Goal: Information Seeking & Learning: Learn about a topic

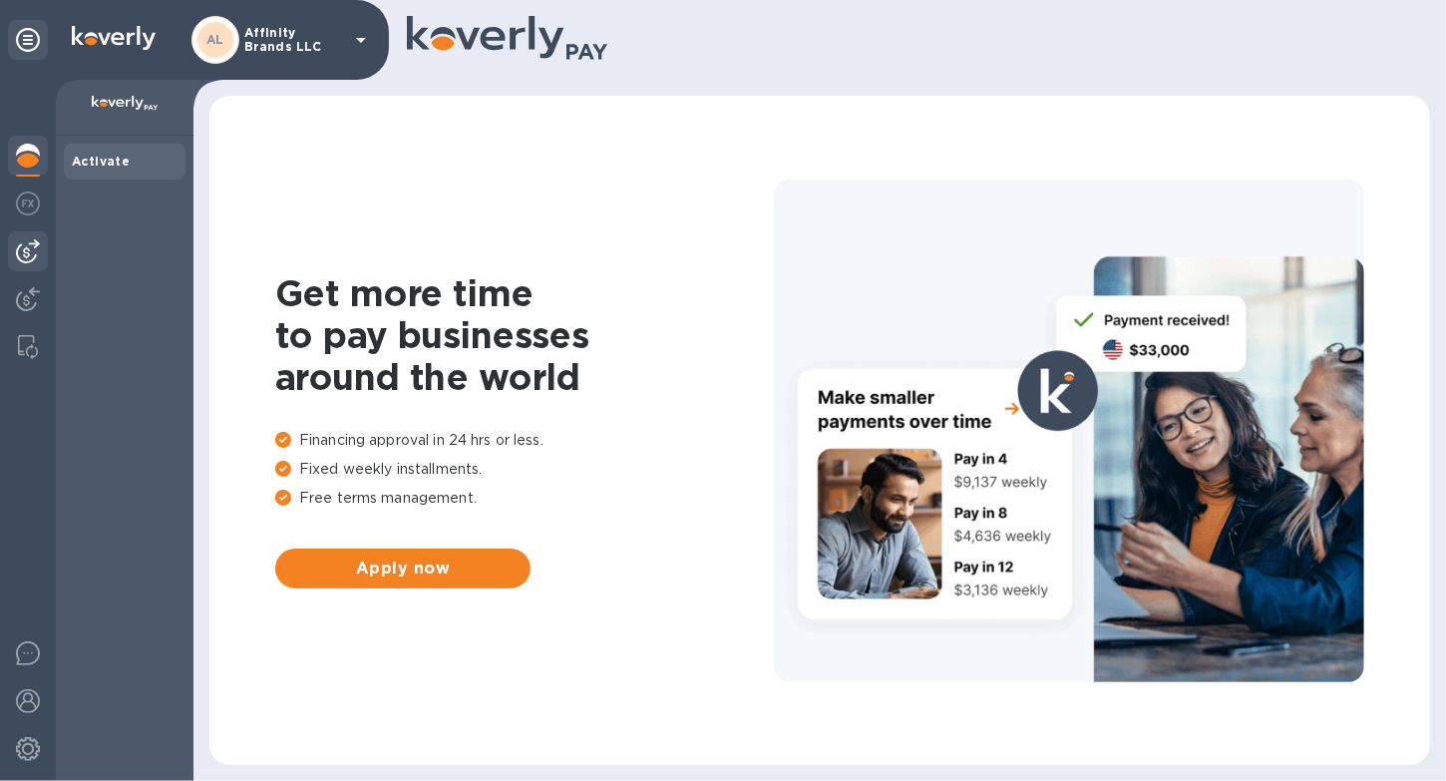
click at [31, 257] on img at bounding box center [28, 251] width 24 height 24
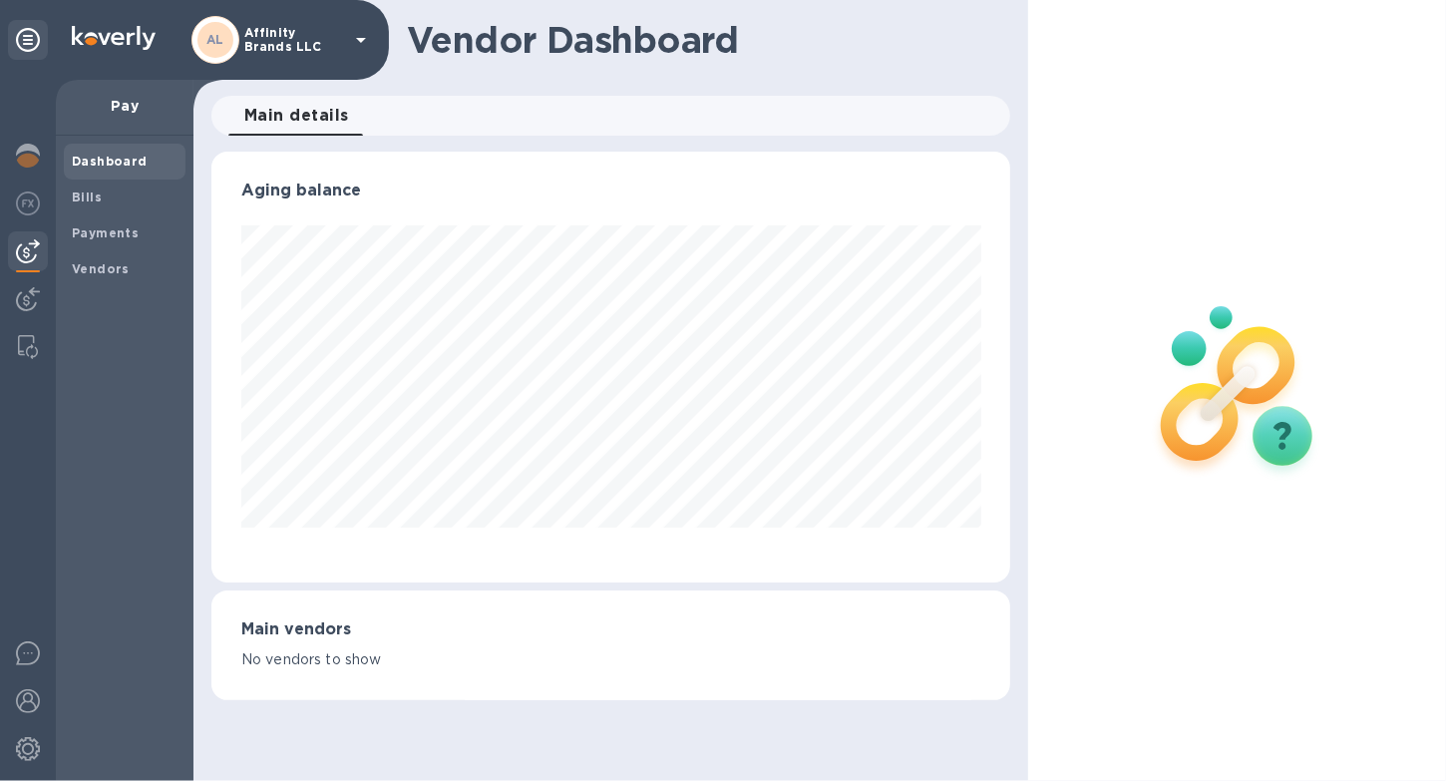
scroll to position [996553, 996192]
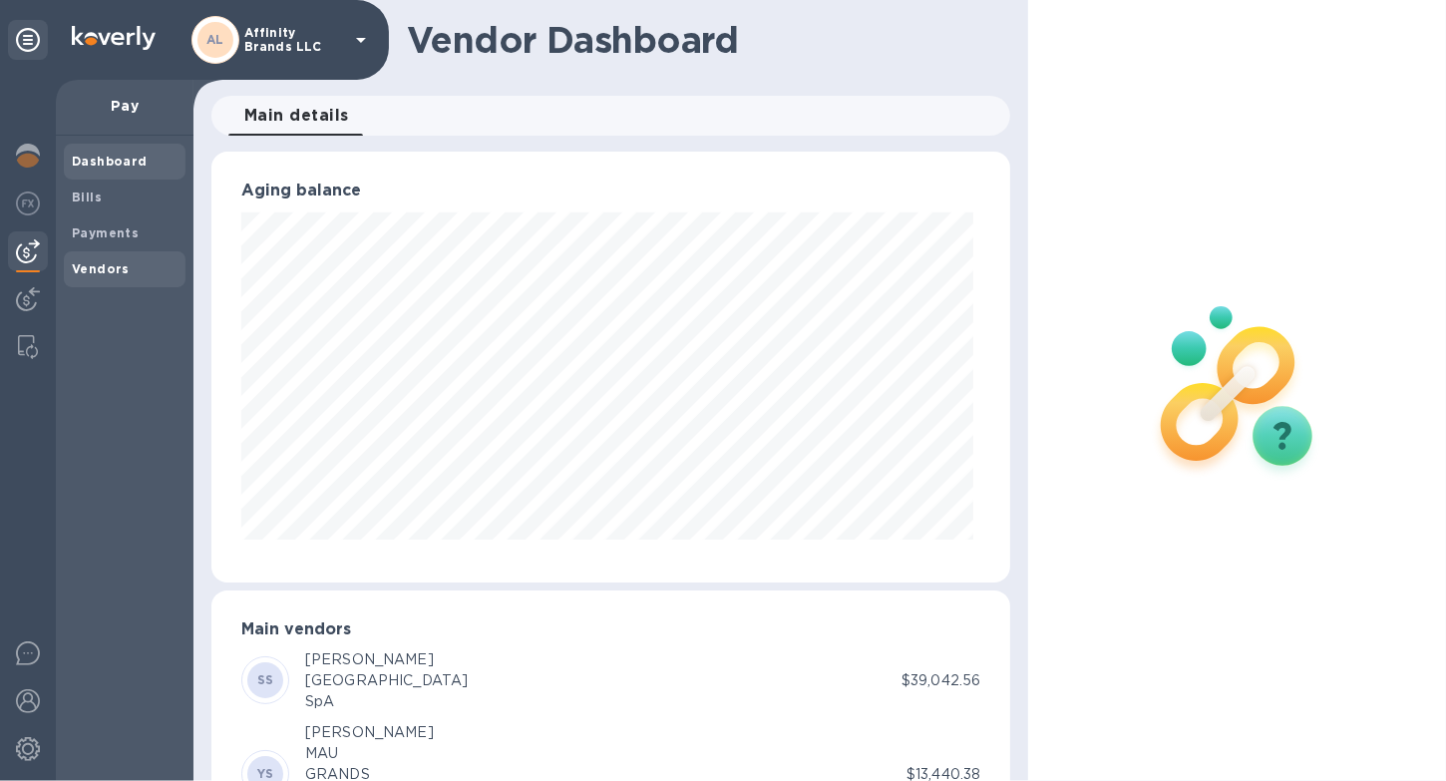
click at [135, 274] on span "Vendors" at bounding box center [125, 269] width 106 height 20
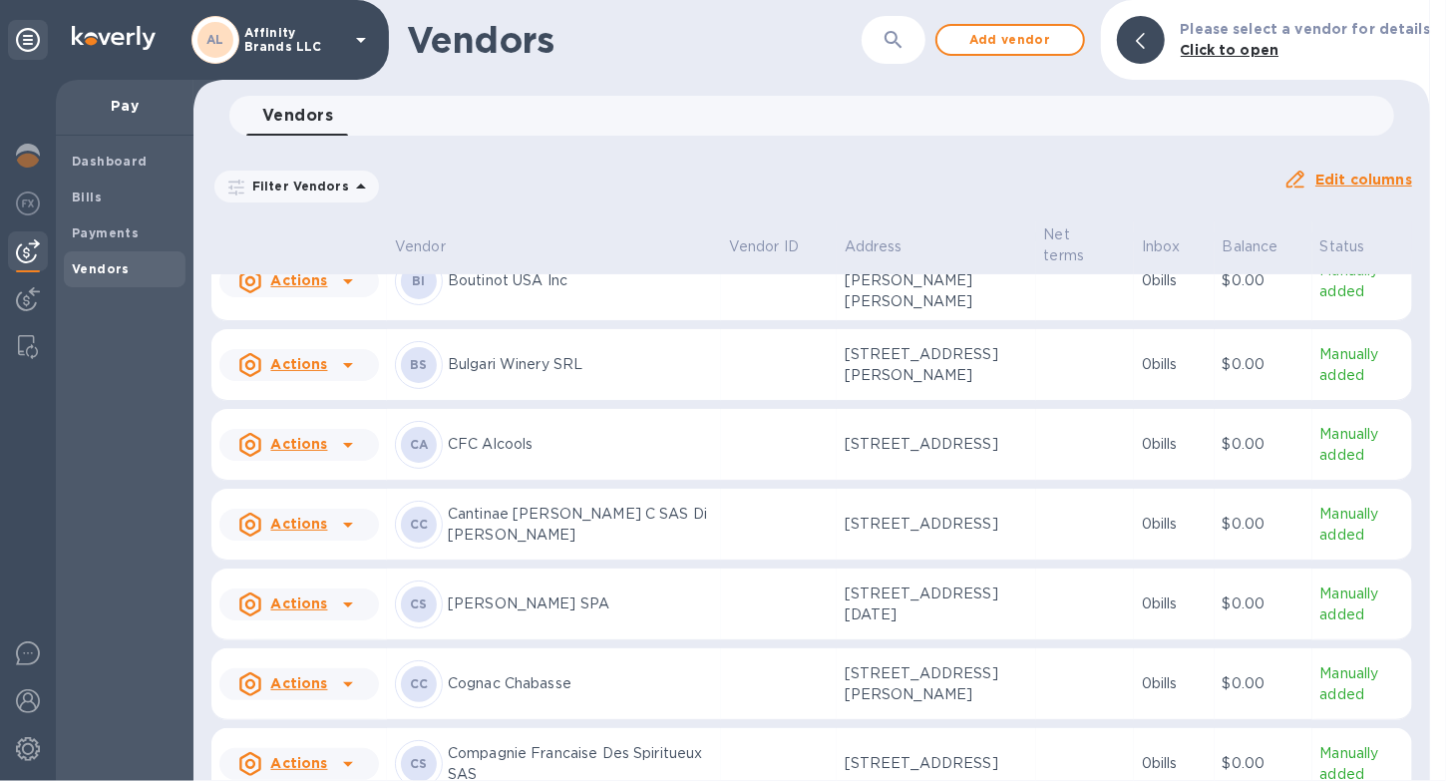
scroll to position [698, 0]
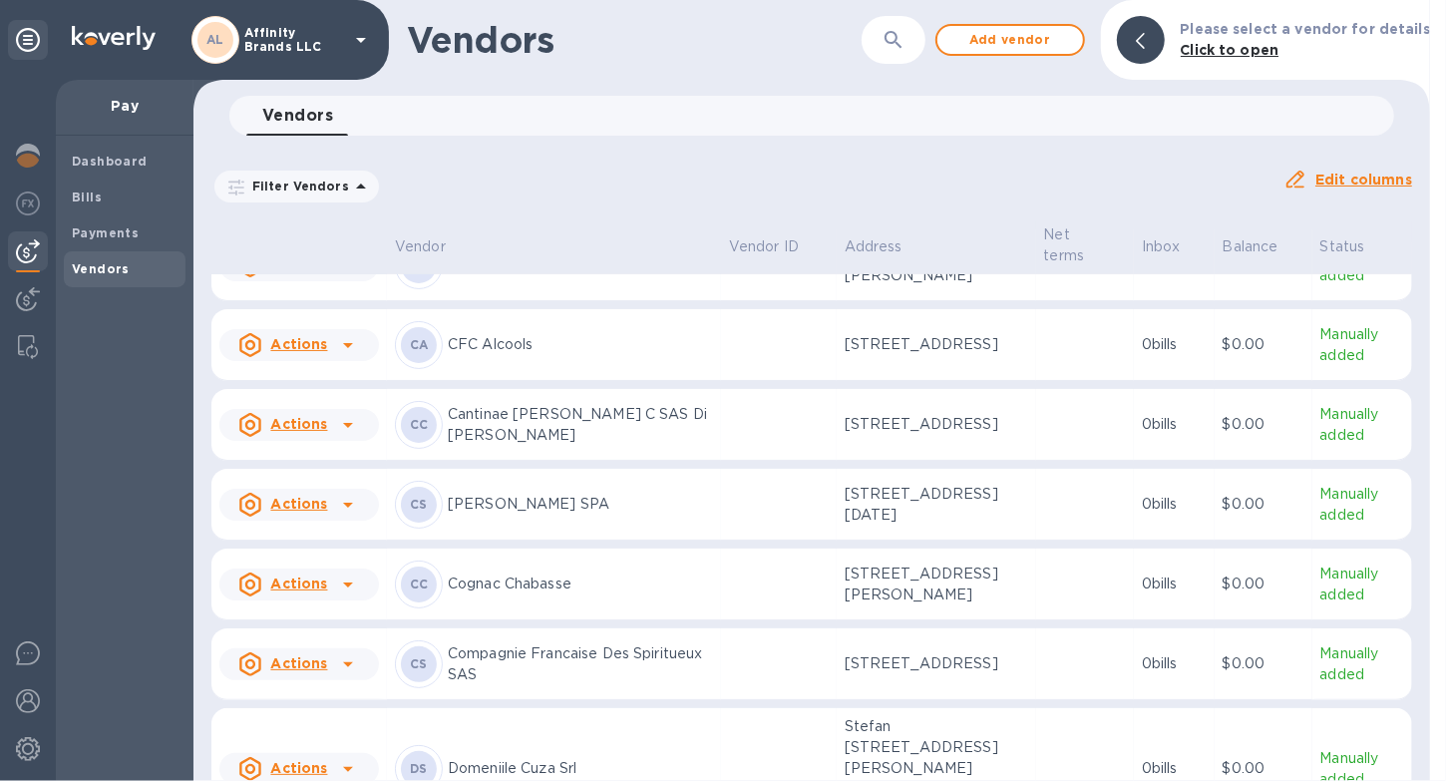
click at [533, 494] on p "[PERSON_NAME] SPA" at bounding box center [580, 504] width 265 height 21
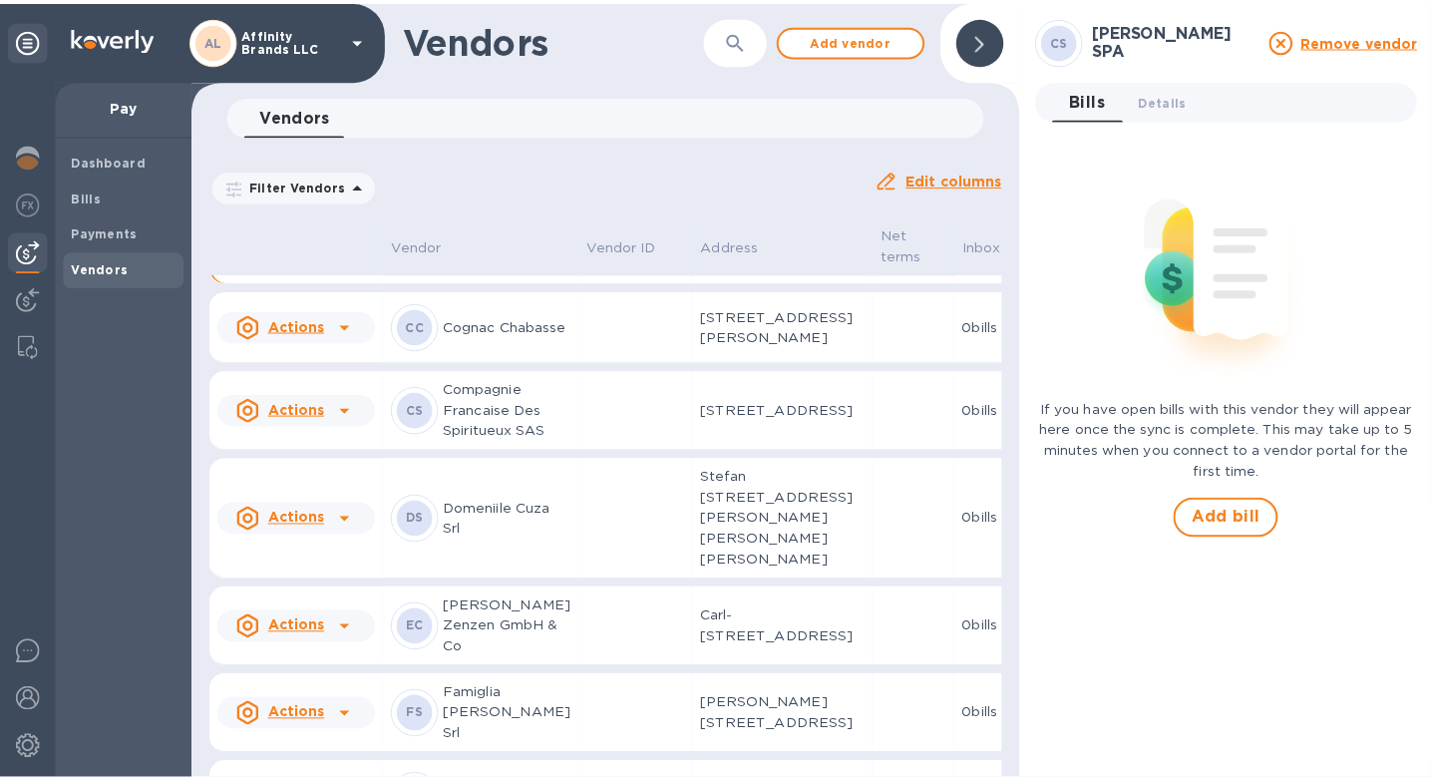
scroll to position [1070, 0]
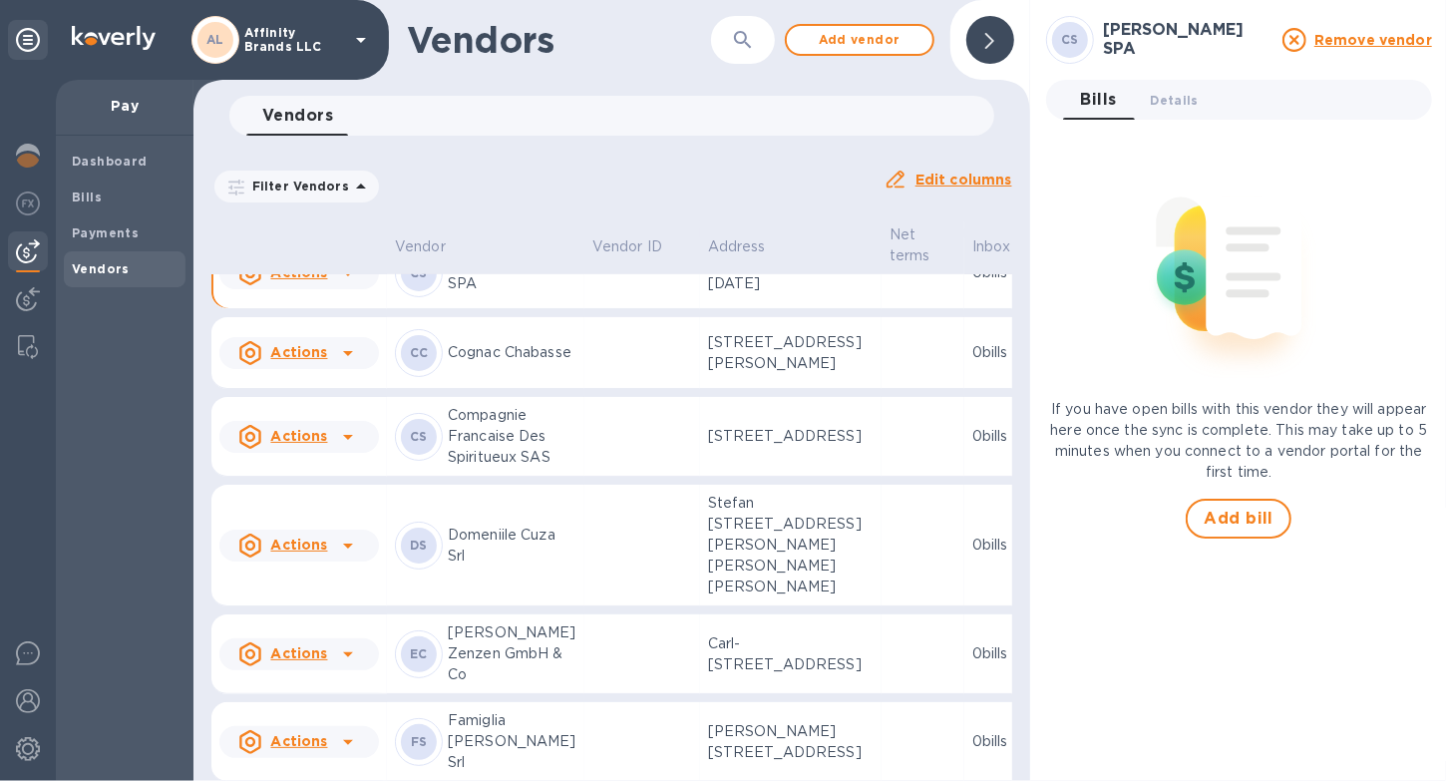
click at [584, 309] on td at bounding box center [642, 273] width 116 height 72
drag, startPoint x: 566, startPoint y: 497, endPoint x: 485, endPoint y: 499, distance: 81.8
click at [485, 294] on p "[PERSON_NAME] SPA" at bounding box center [512, 273] width 129 height 42
click at [436, 389] on td "CC Cognac Chabasse" at bounding box center [485, 353] width 197 height 72
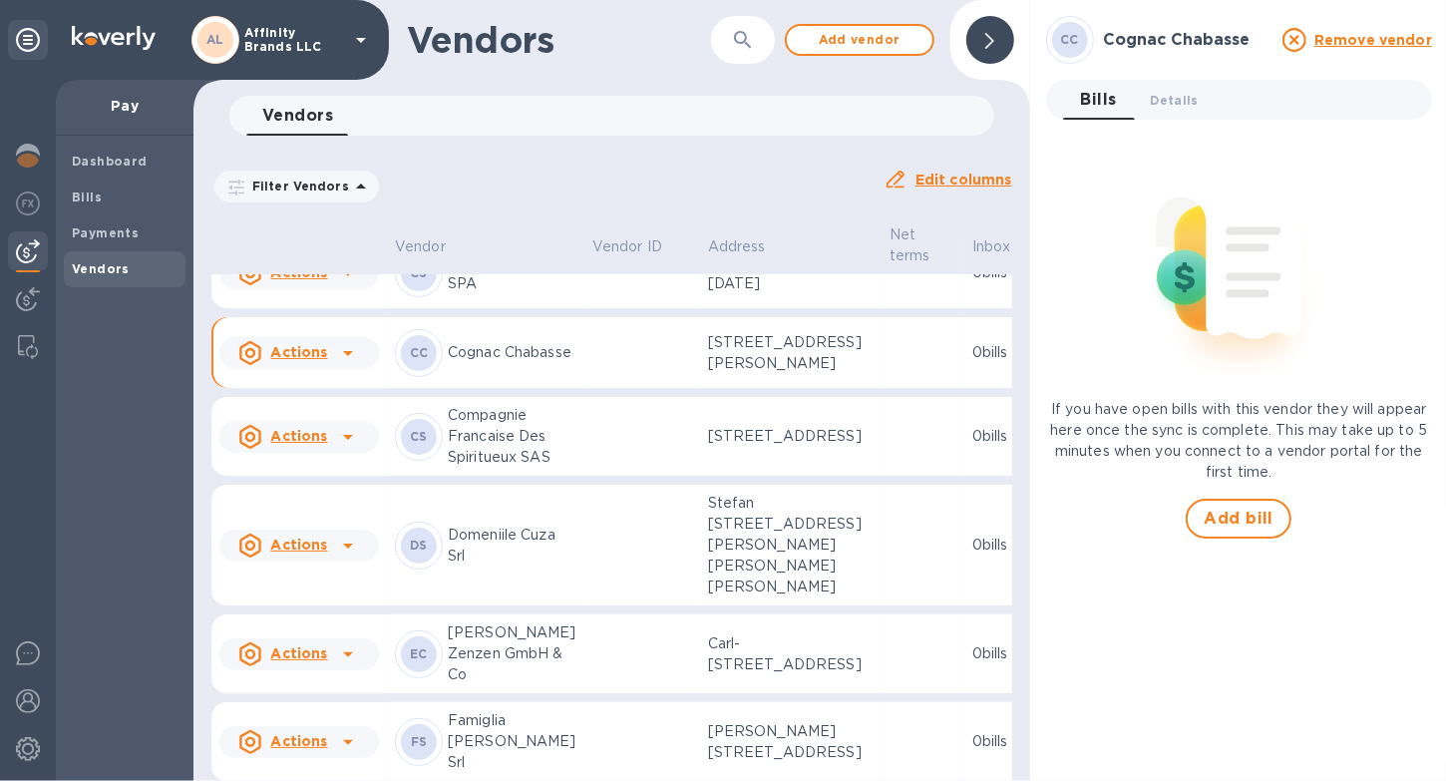
click at [493, 309] on td "[PERSON_NAME] SPA" at bounding box center [485, 273] width 197 height 72
click at [97, 231] on b "Payments" at bounding box center [105, 232] width 67 height 15
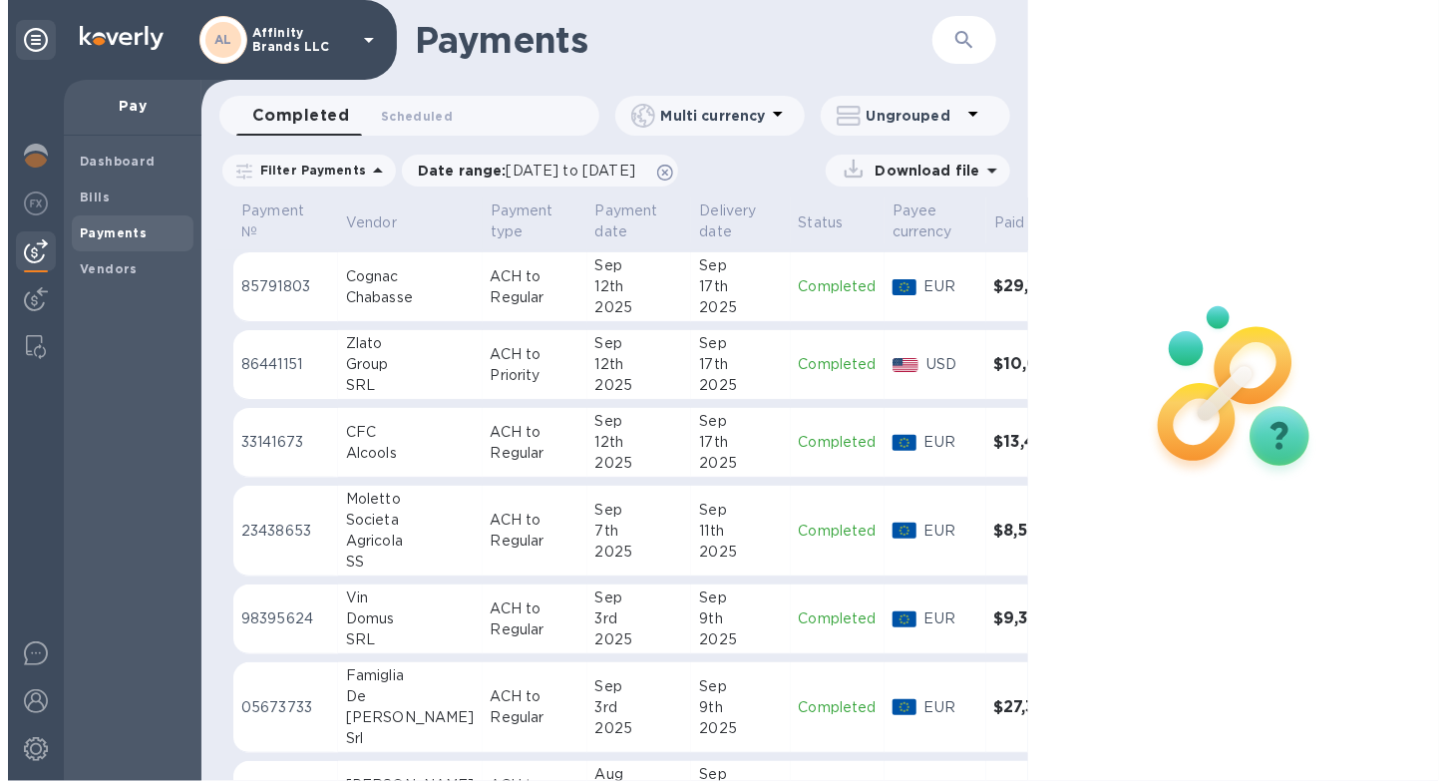
scroll to position [199, 0]
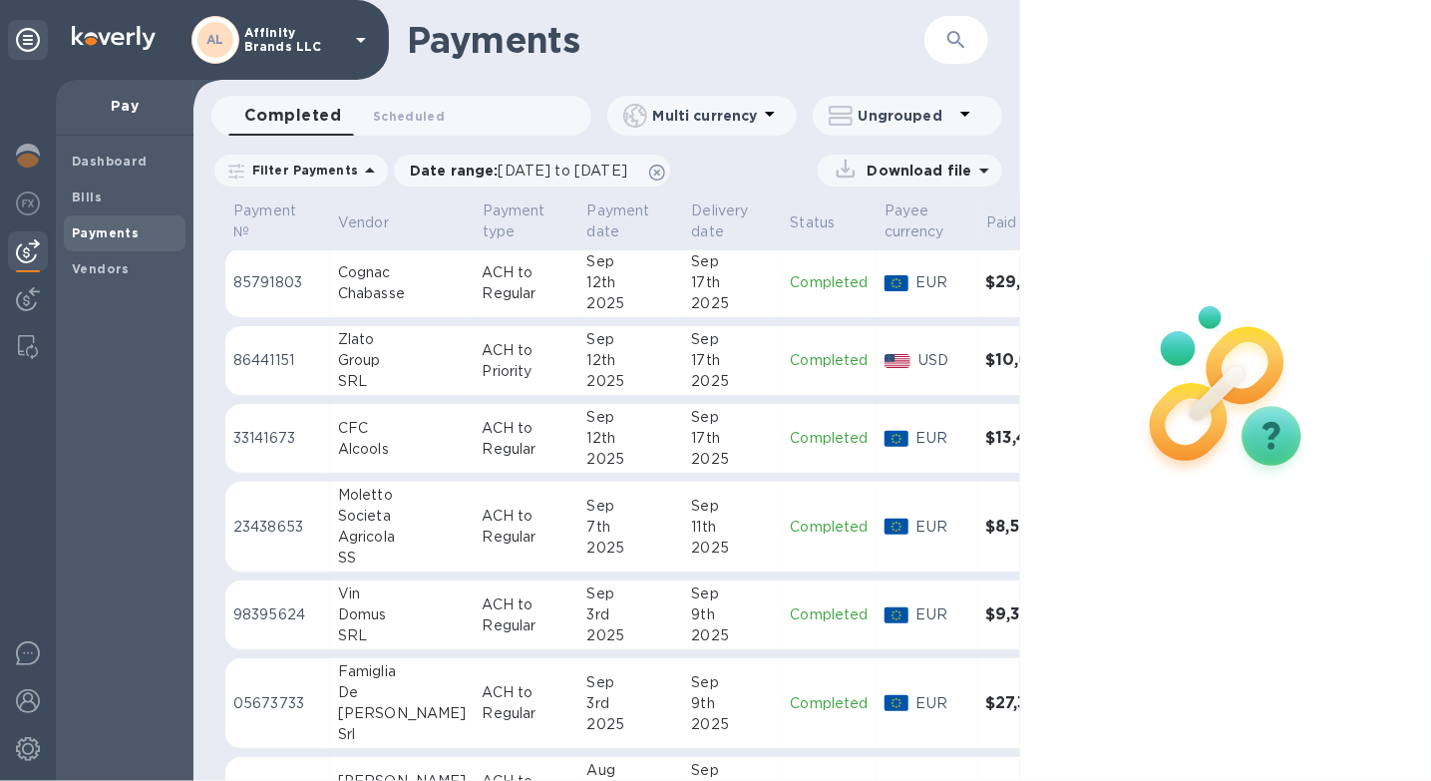
click at [353, 453] on div "Alcools" at bounding box center [402, 449] width 129 height 21
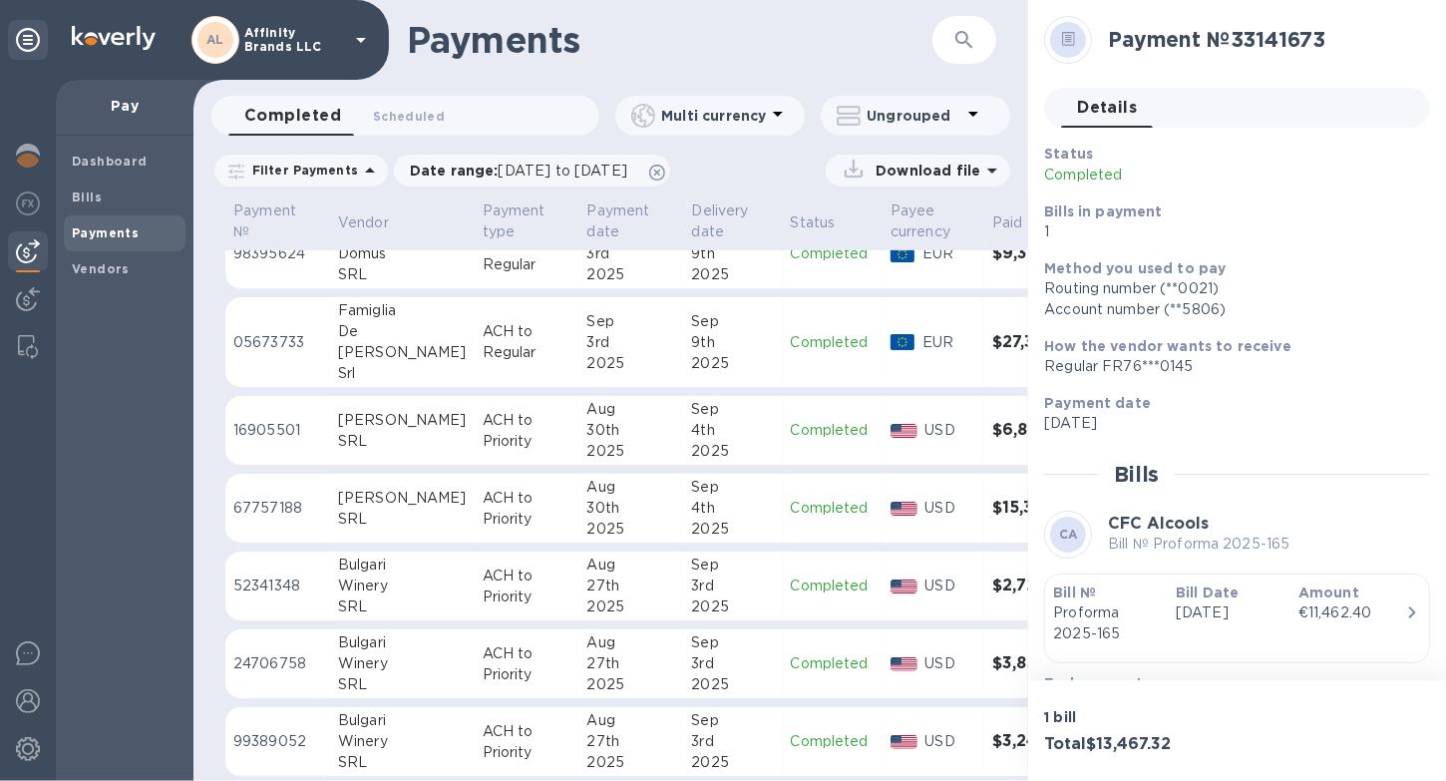
scroll to position [587, 0]
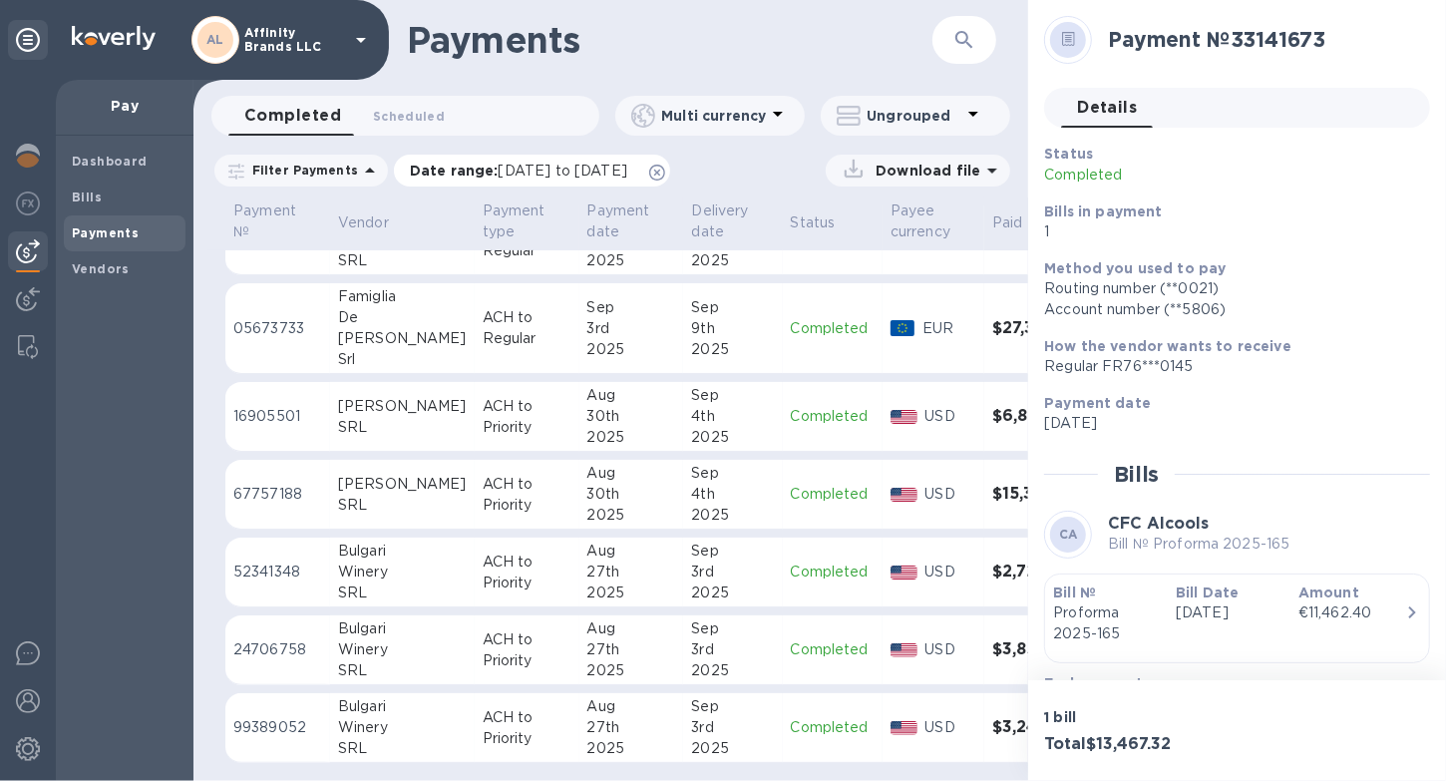
click at [564, 174] on span "[DATE] to [DATE]" at bounding box center [562, 171] width 129 height 16
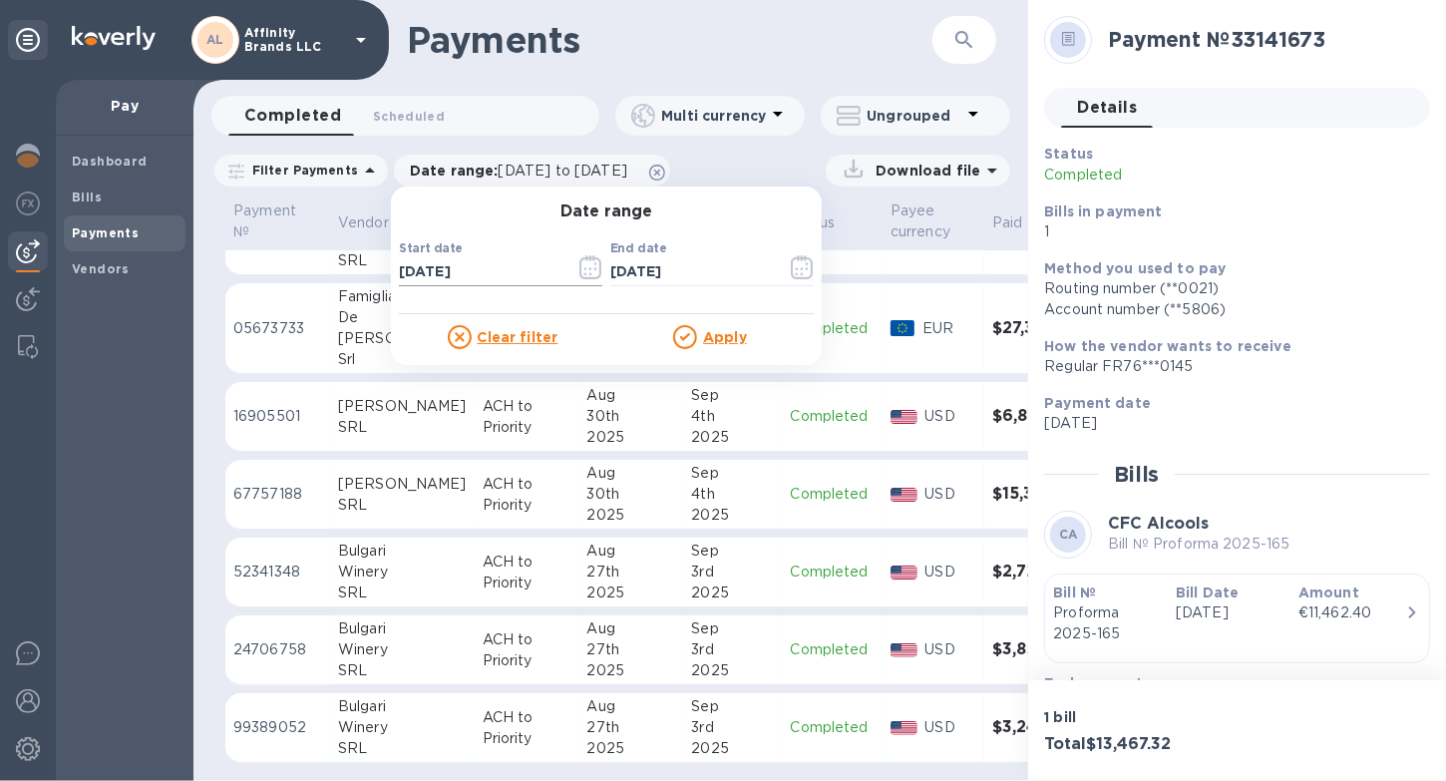
click at [579, 260] on icon "button" at bounding box center [590, 267] width 23 height 24
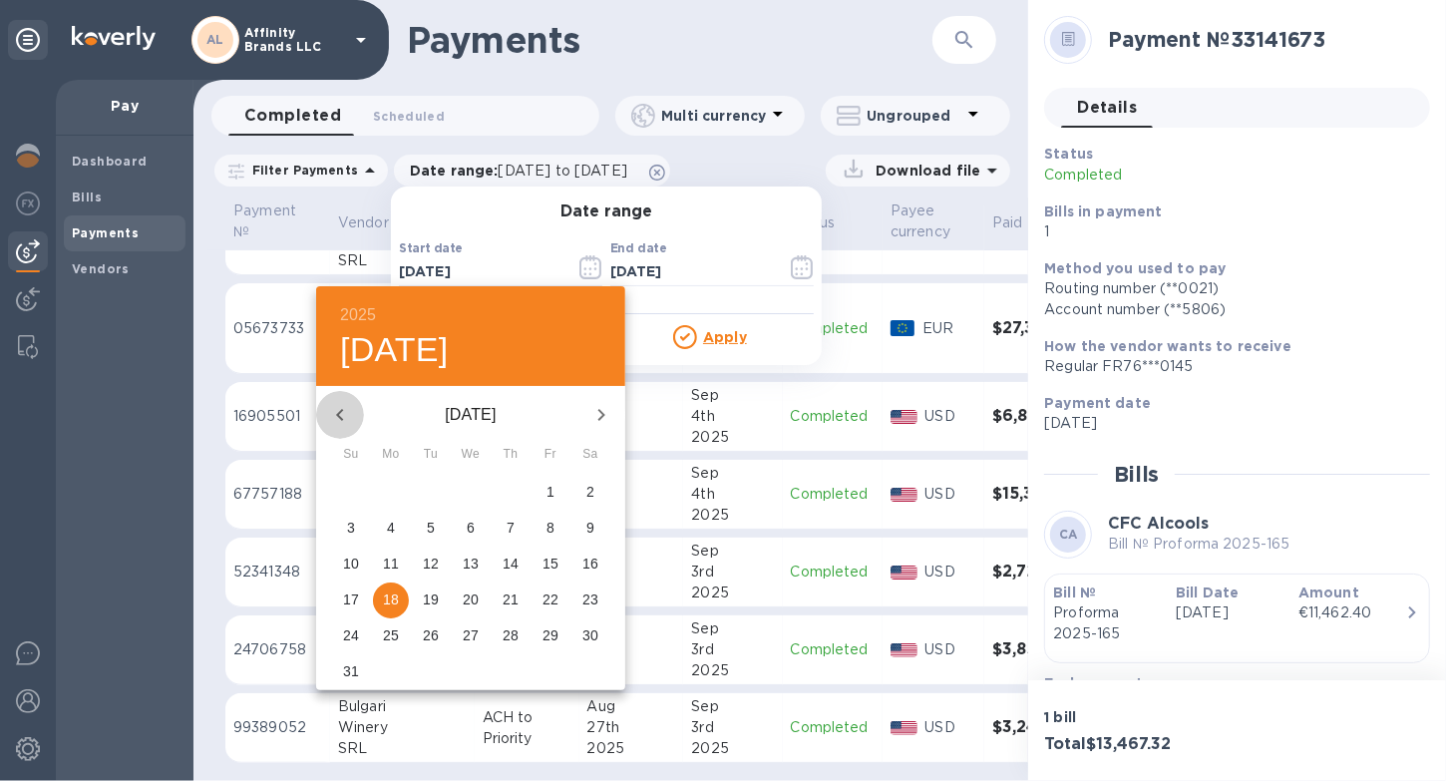
click at [341, 418] on icon "button" at bounding box center [339, 415] width 7 height 12
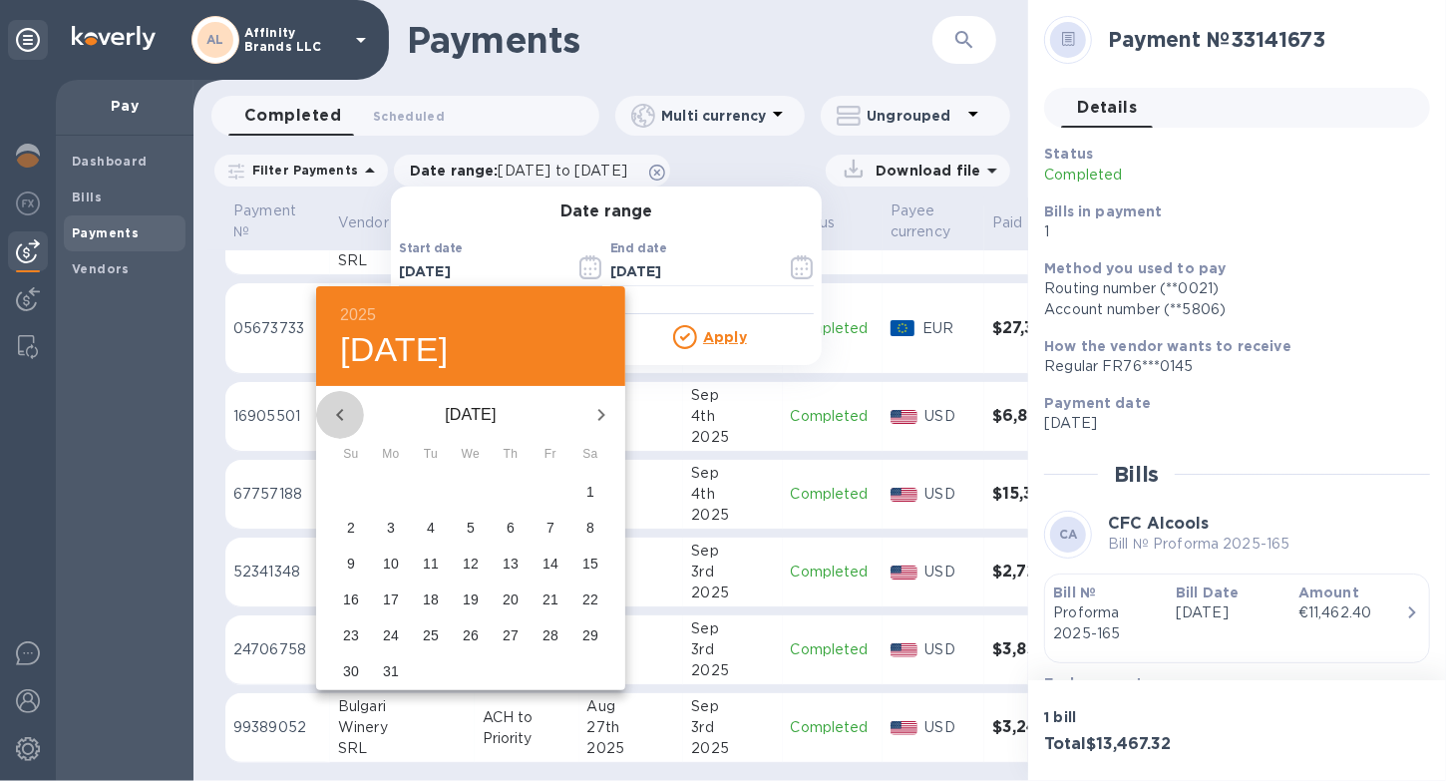
click at [341, 418] on icon "button" at bounding box center [339, 415] width 7 height 12
click at [467, 492] on p "1" at bounding box center [471, 492] width 8 height 20
type input "[DATE]"
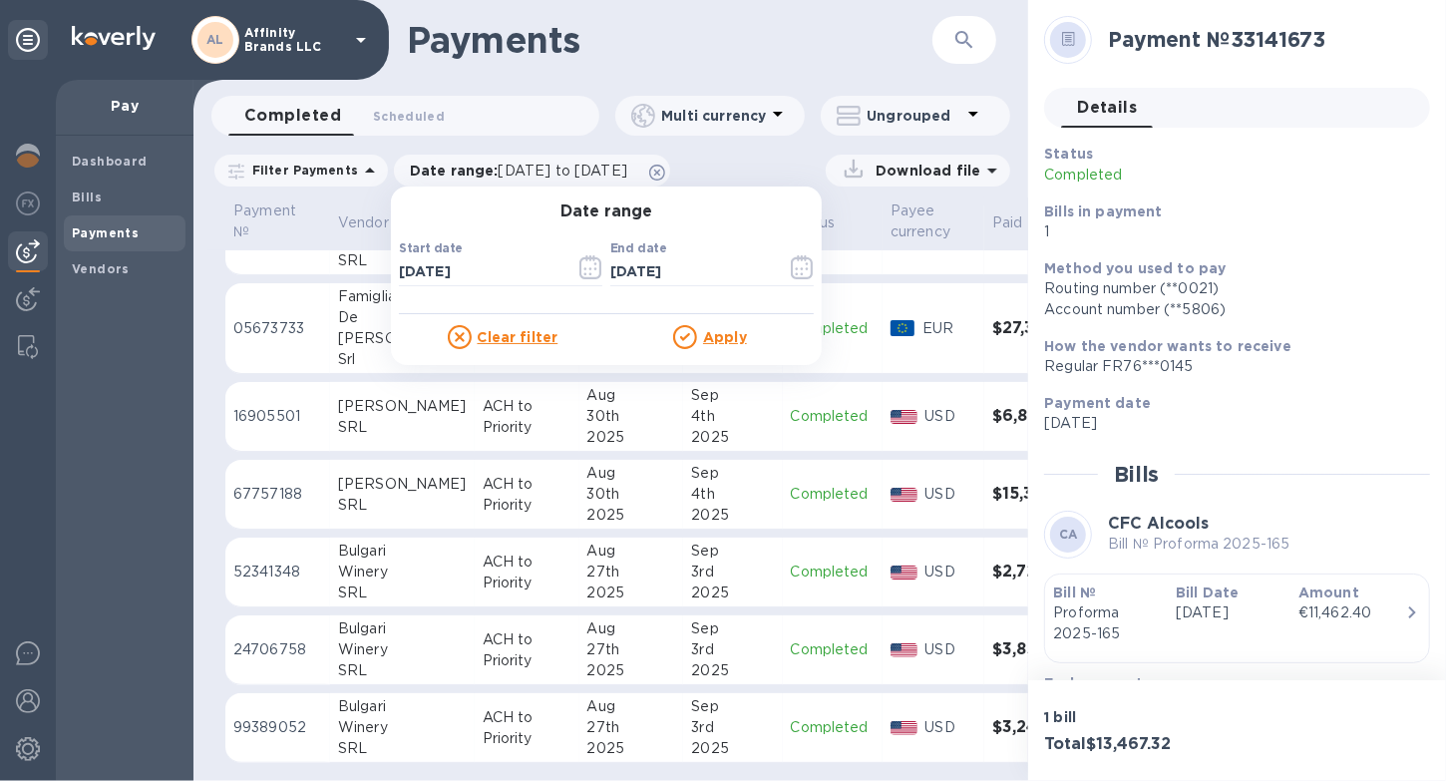
click at [718, 339] on u "Apply" at bounding box center [725, 337] width 44 height 16
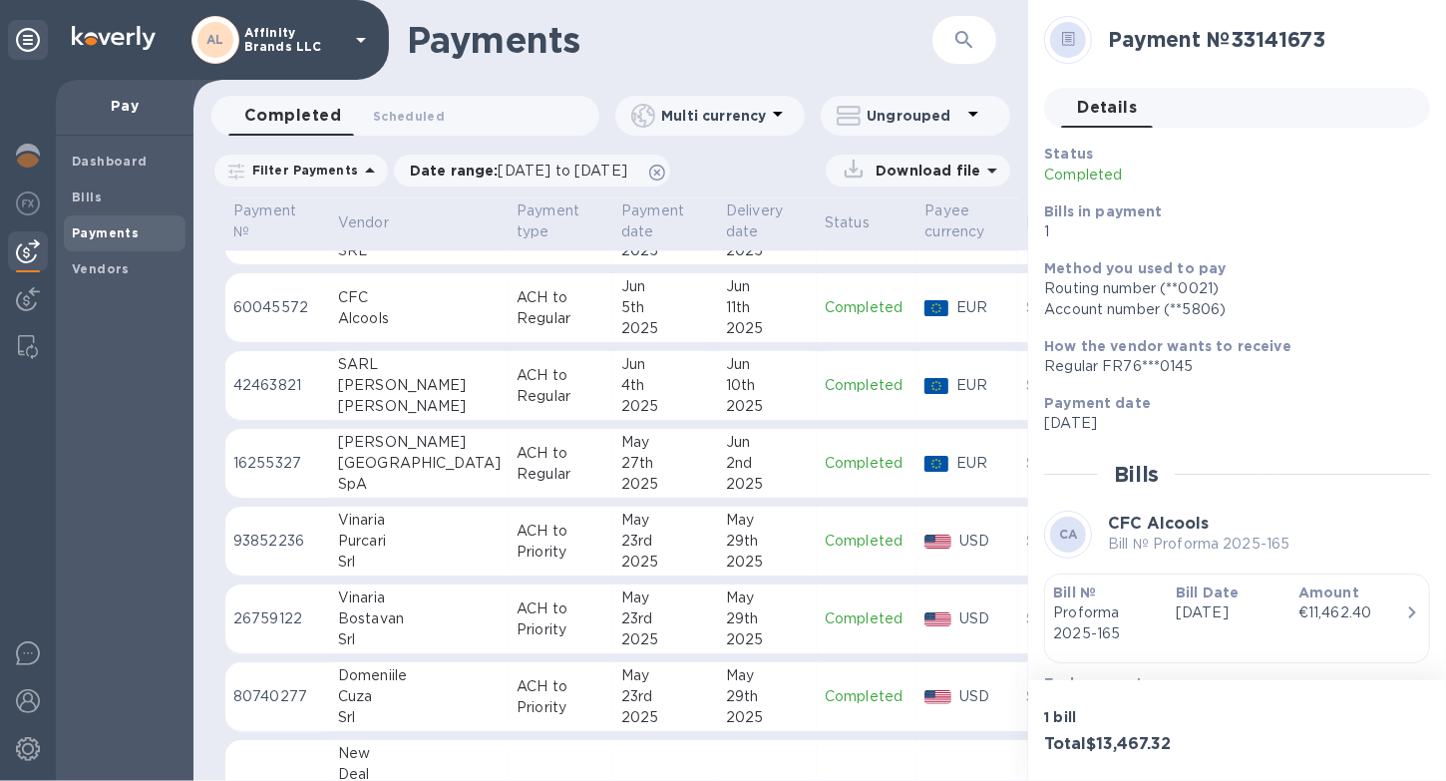
scroll to position [3175, 0]
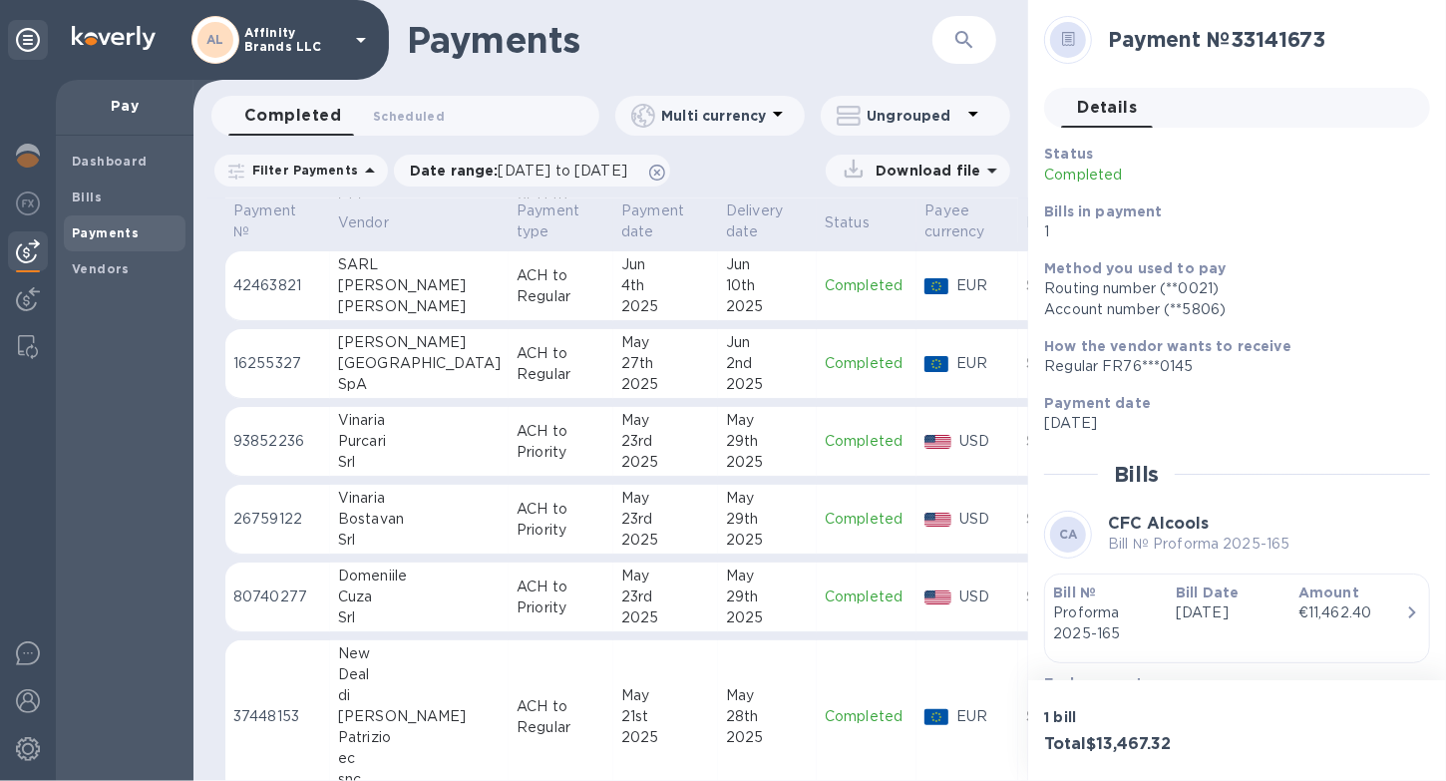
click at [383, 533] on div "Srl" at bounding box center [419, 539] width 163 height 21
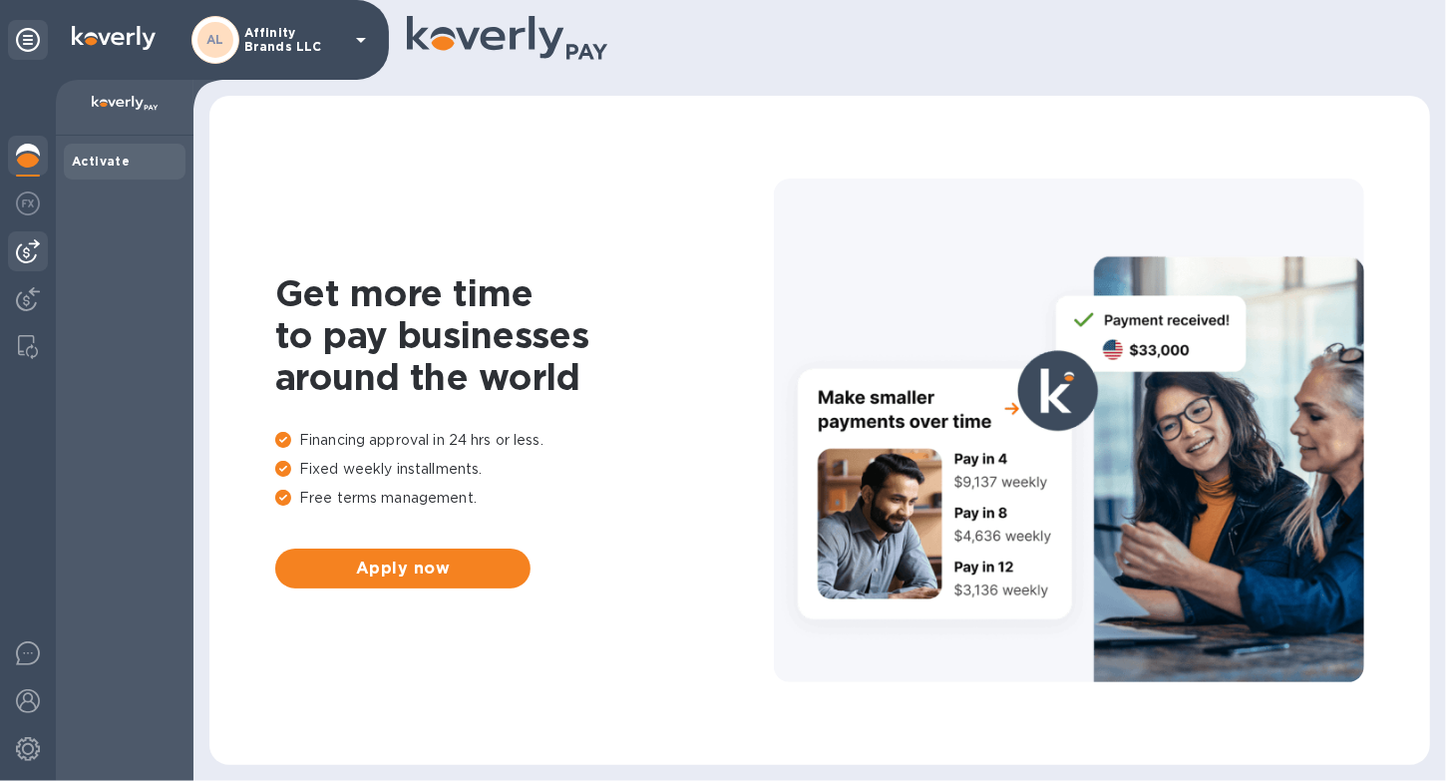
click at [26, 261] on img at bounding box center [28, 251] width 24 height 24
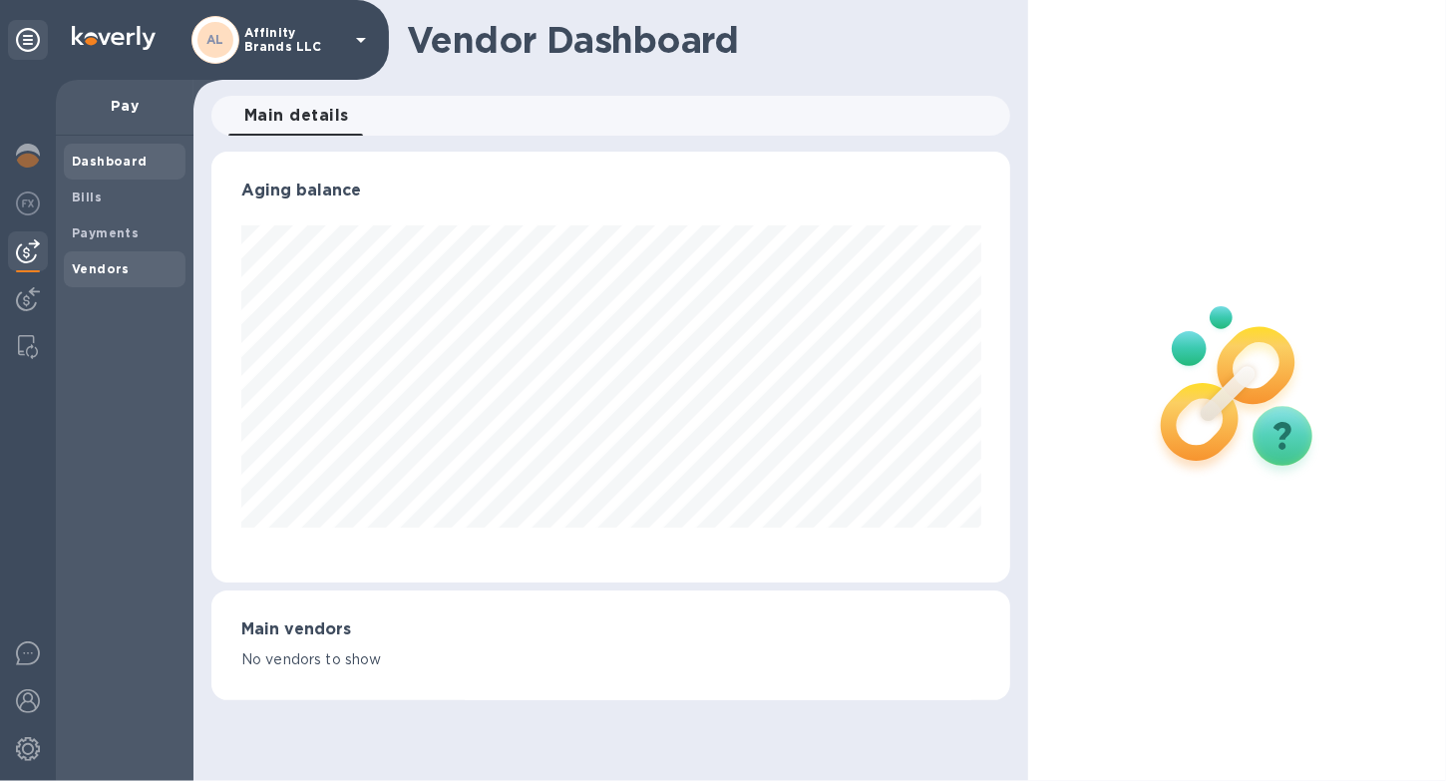
scroll to position [431, 799]
click at [85, 269] on b "Vendors" at bounding box center [101, 268] width 58 height 15
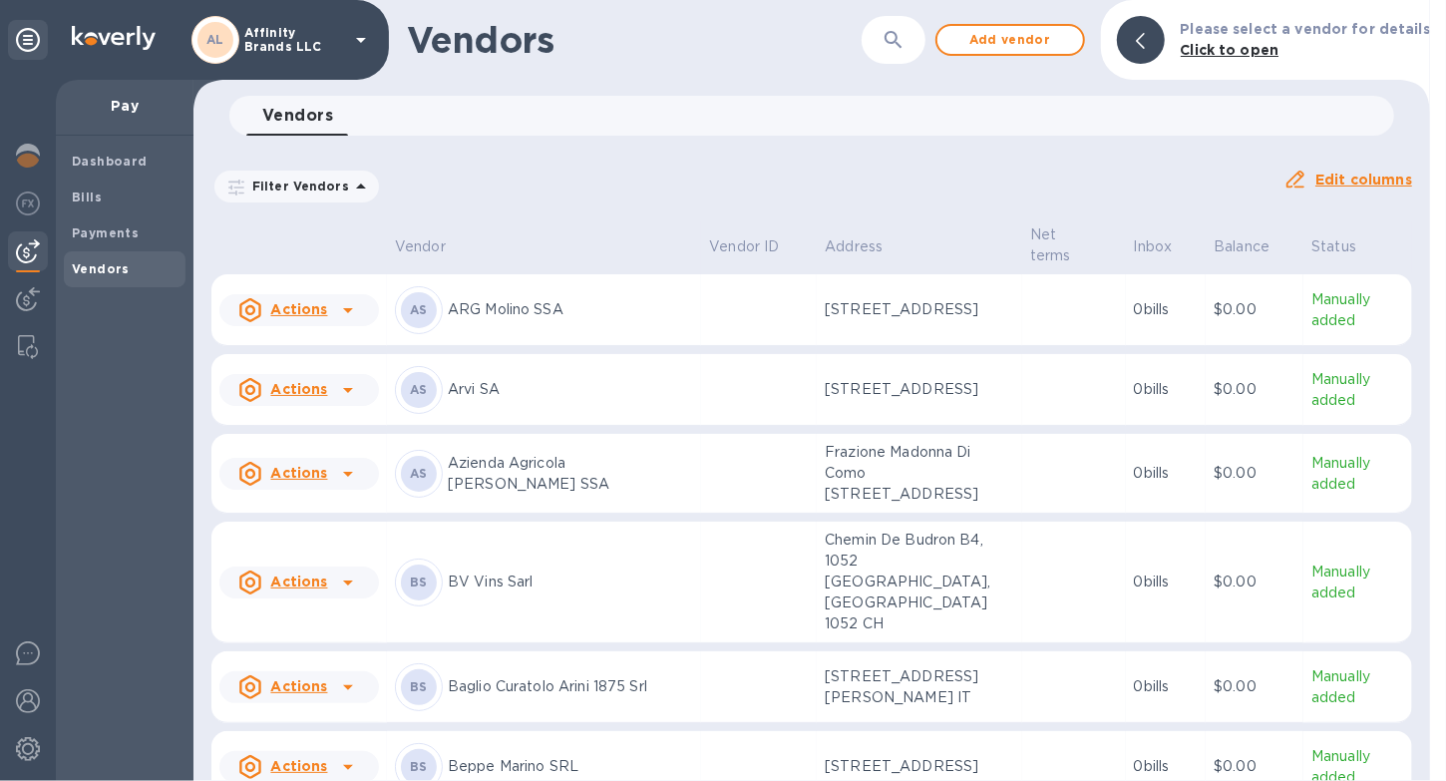
click at [1432, 732] on div at bounding box center [1438, 390] width 16 height 781
click at [1422, 753] on div "Vendor Vendor ID Address Net terms Inbox Balance Status Actions AS ARG Molino S…" at bounding box center [811, 500] width 1236 height 559
click at [1416, 759] on div "Vendor Vendor ID Address Net terms Inbox Balance Status Actions AS ARG Molino S…" at bounding box center [811, 500] width 1236 height 559
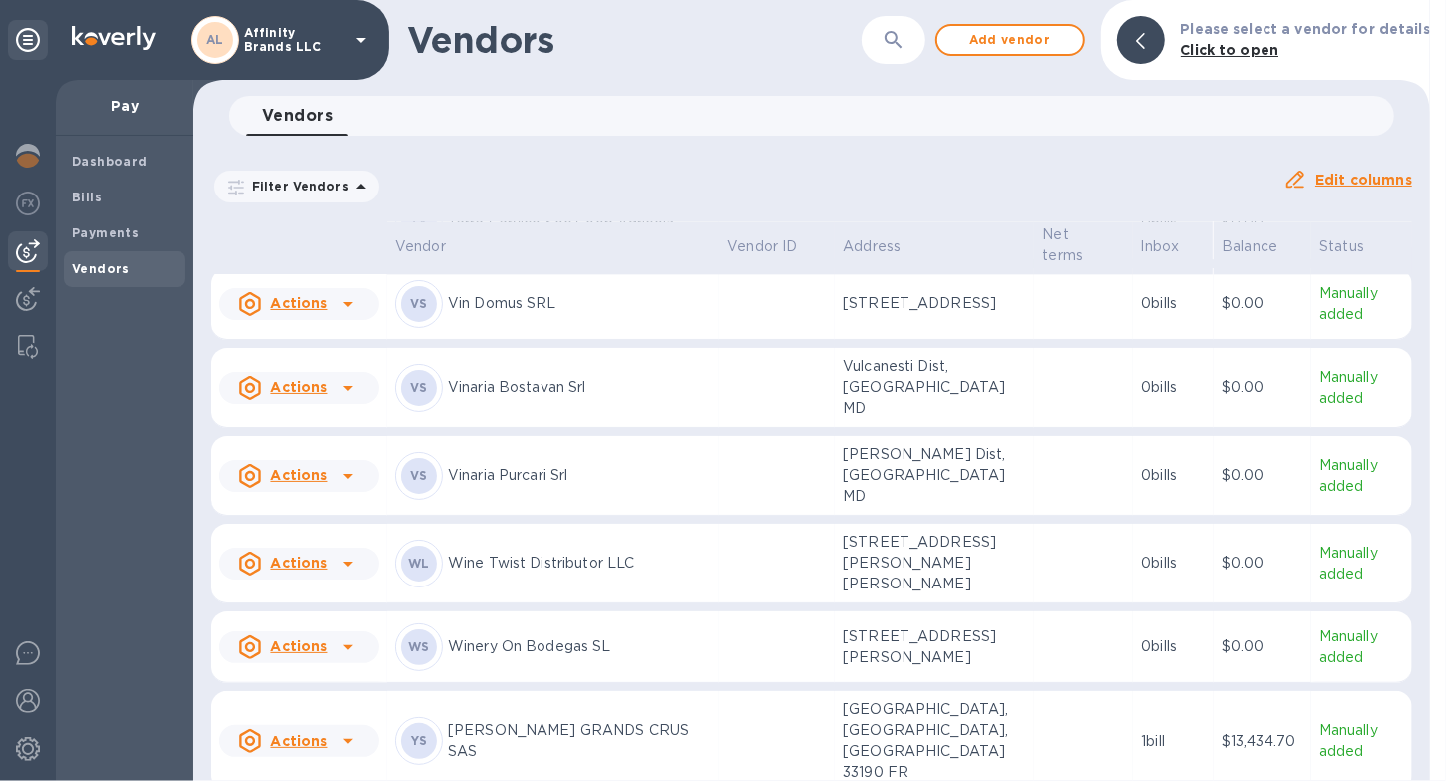
scroll to position [3543, 0]
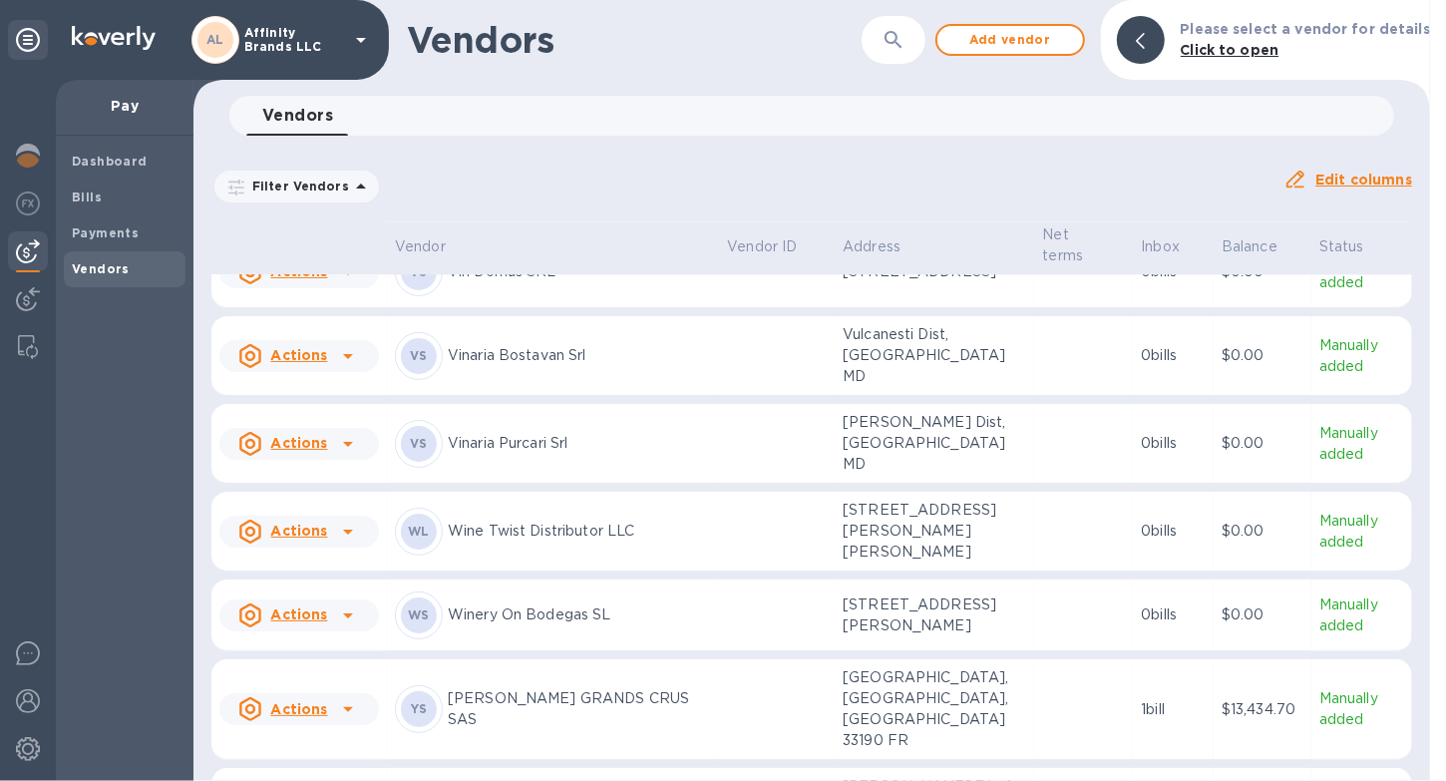
click at [579, 332] on div "VS Vinaria Bostavan Srl" at bounding box center [553, 356] width 316 height 48
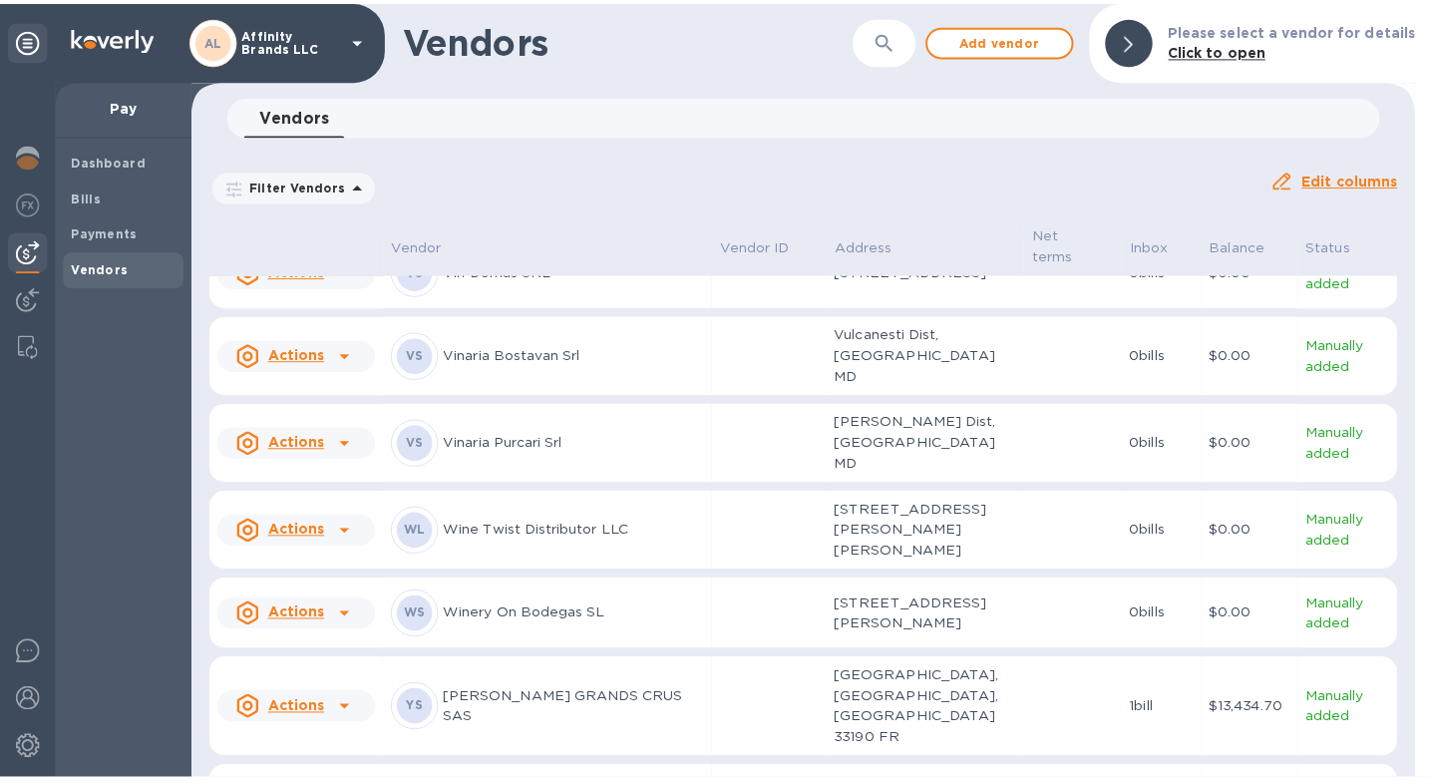
scroll to position [4093, 0]
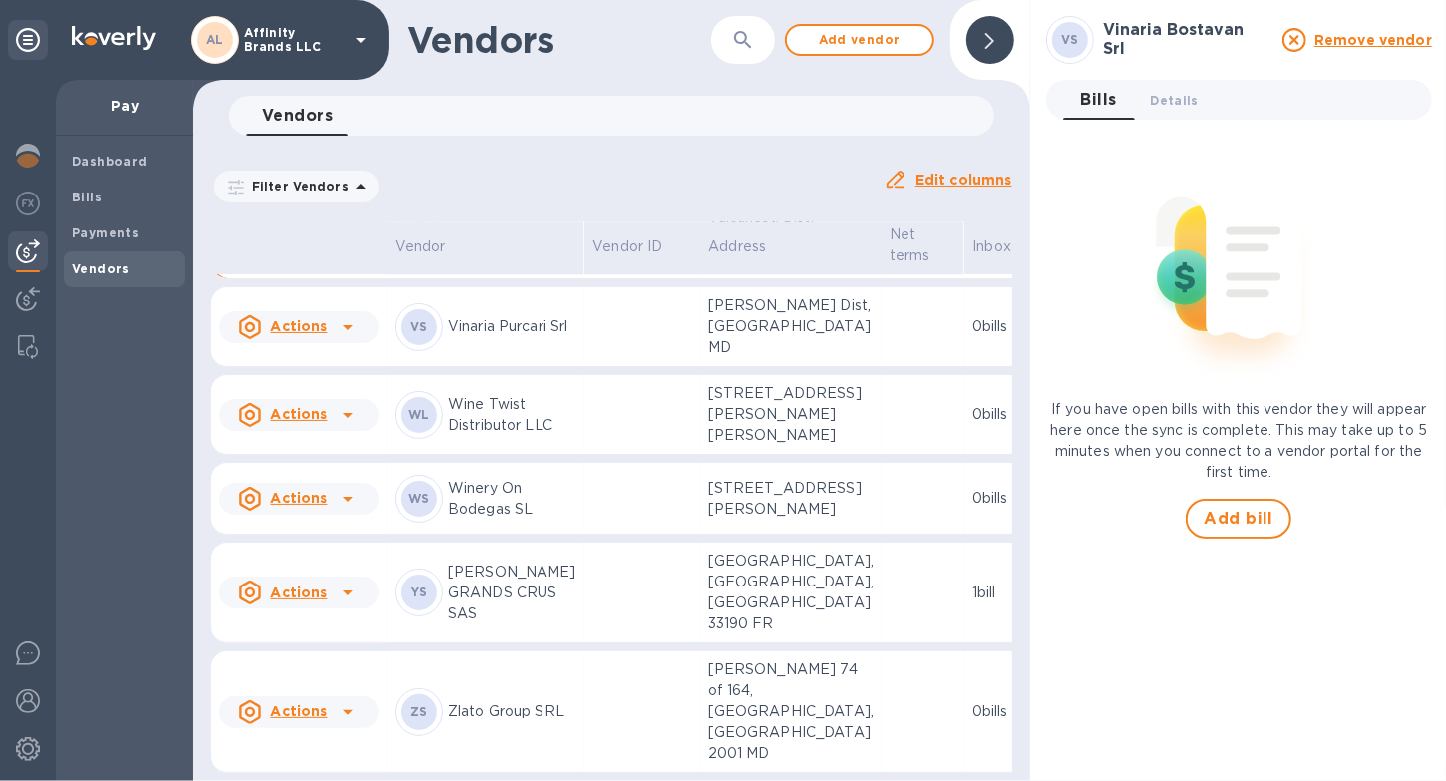
click at [479, 260] on p "Vinaria Bostavan Srl" at bounding box center [512, 239] width 129 height 42
click at [1154, 99] on span "Details 0" at bounding box center [1175, 100] width 48 height 21
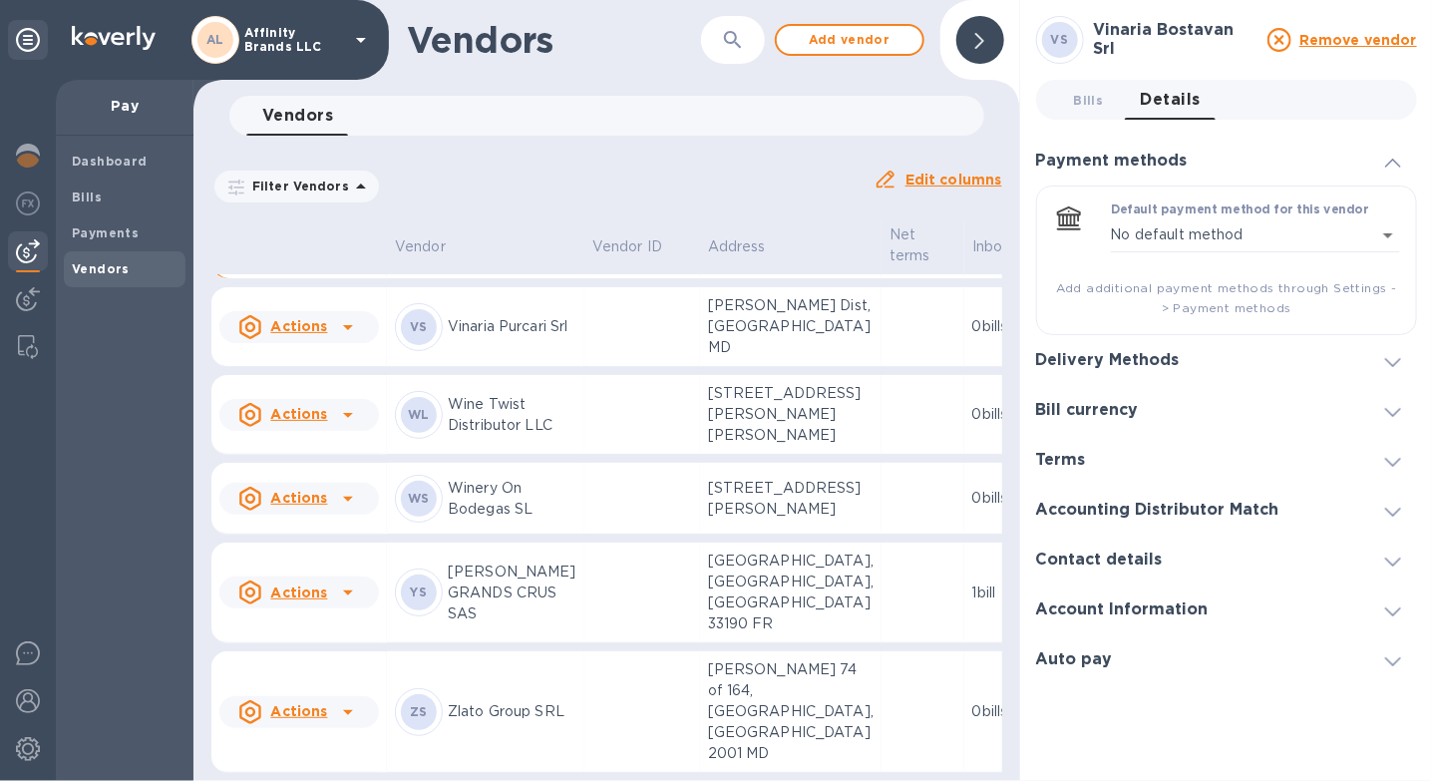
click at [1397, 565] on span at bounding box center [1393, 559] width 16 height 19
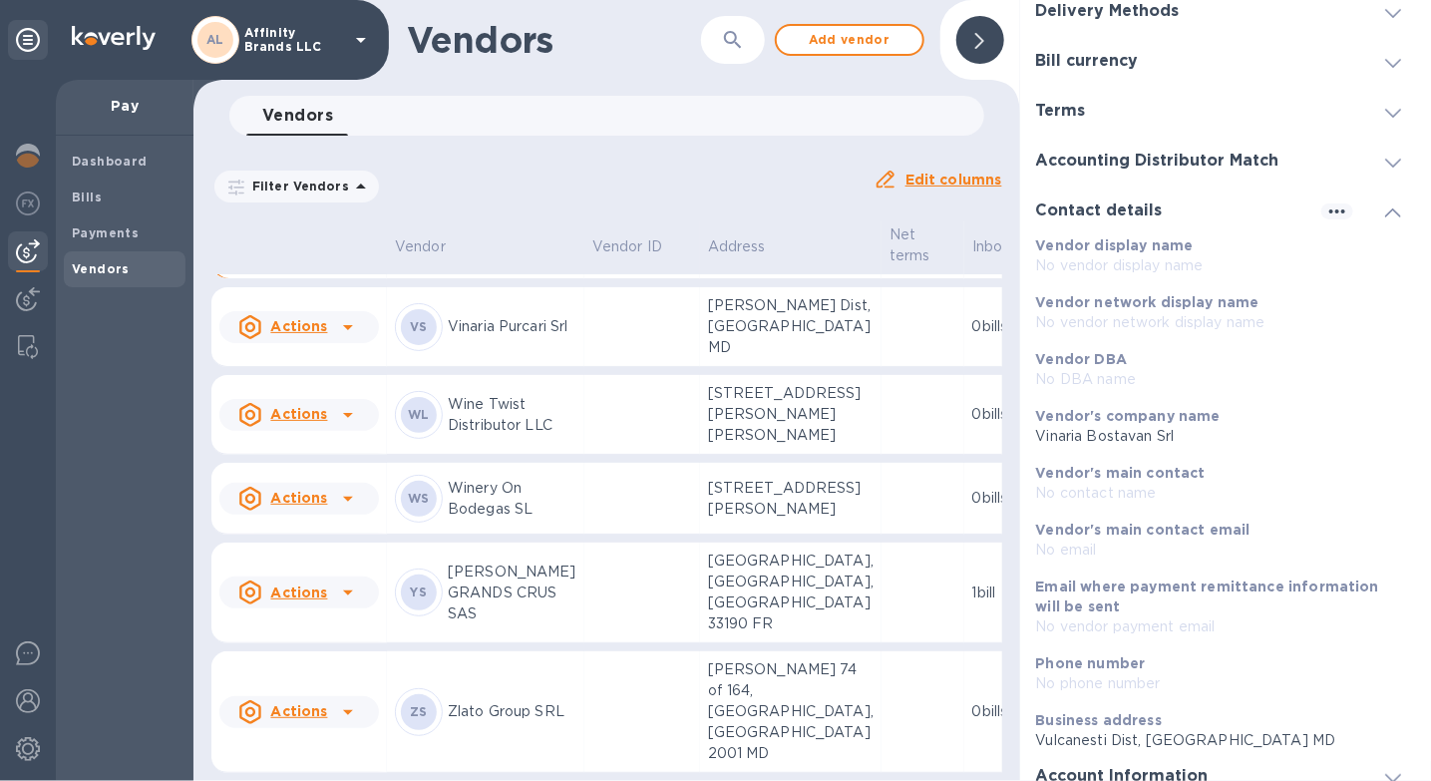
scroll to position [269, 0]
